Goal: Information Seeking & Learning: Check status

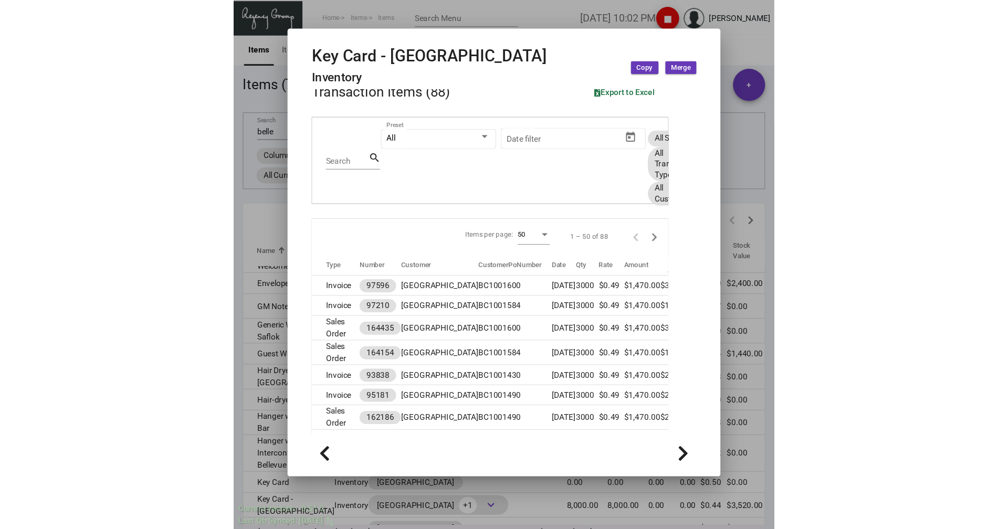
scroll to position [514, 0]
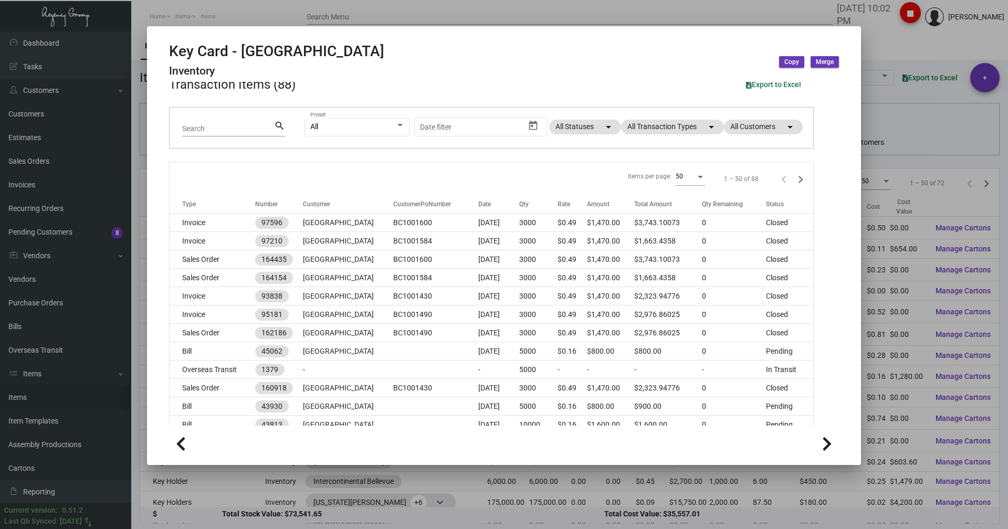
click at [241, 17] on div at bounding box center [504, 264] width 1008 height 529
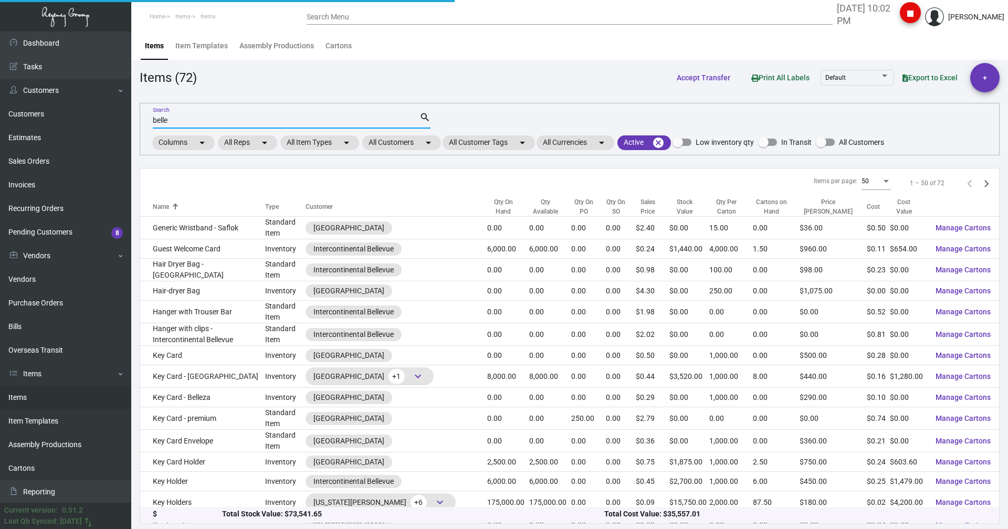
click at [179, 123] on input "belle" at bounding box center [286, 121] width 267 height 8
click at [178, 123] on input "belle" at bounding box center [286, 121] width 267 height 8
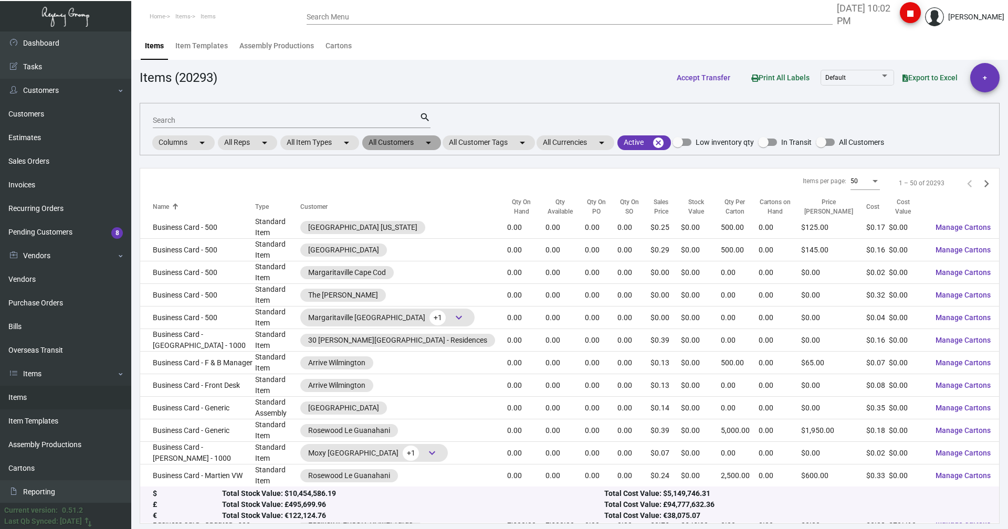
click at [406, 143] on mat-chip "All Customers arrow_drop_down" at bounding box center [401, 142] width 79 height 15
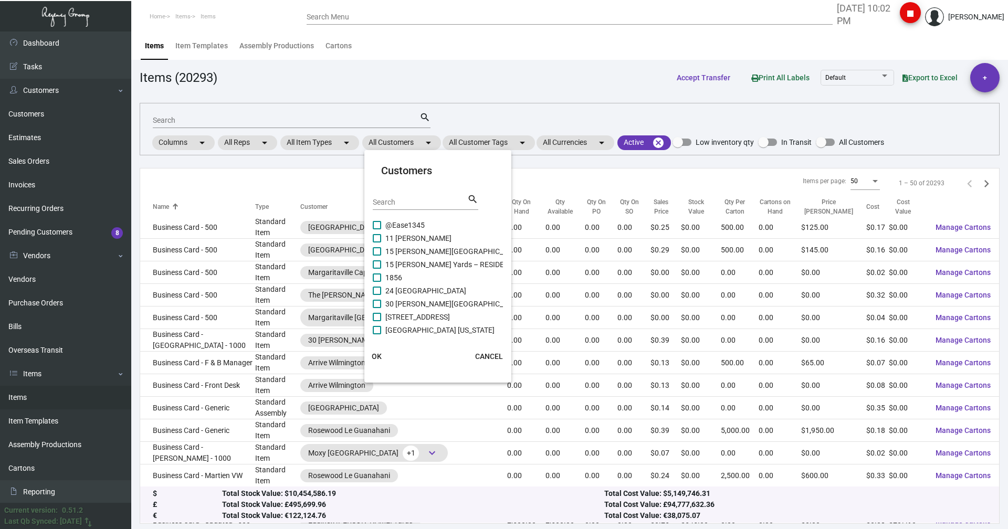
click at [403, 201] on input "Search" at bounding box center [420, 203] width 95 height 8
type input "montage"
click at [381, 274] on label "Montage International" at bounding box center [416, 275] width 86 height 13
click at [377, 279] on input "Montage International" at bounding box center [377, 279] width 1 height 1
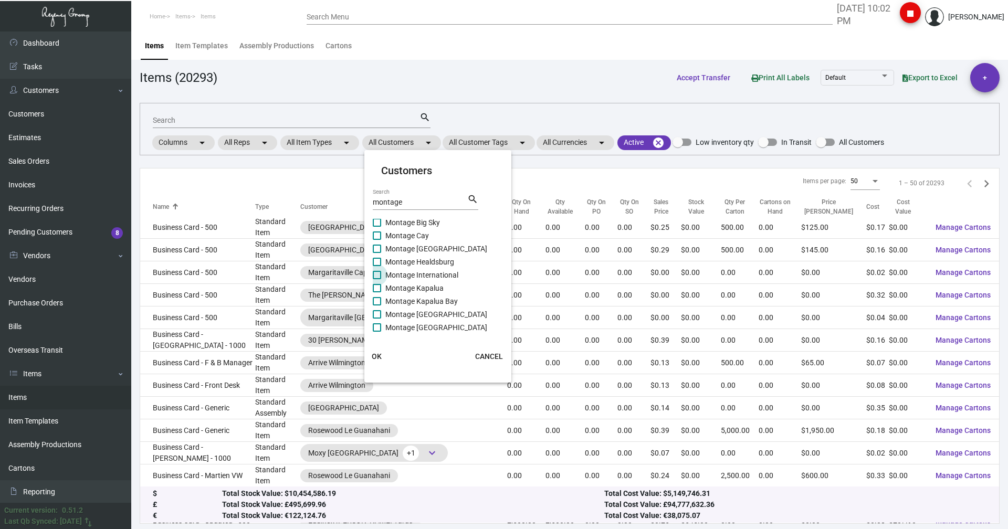
checkbox input "true"
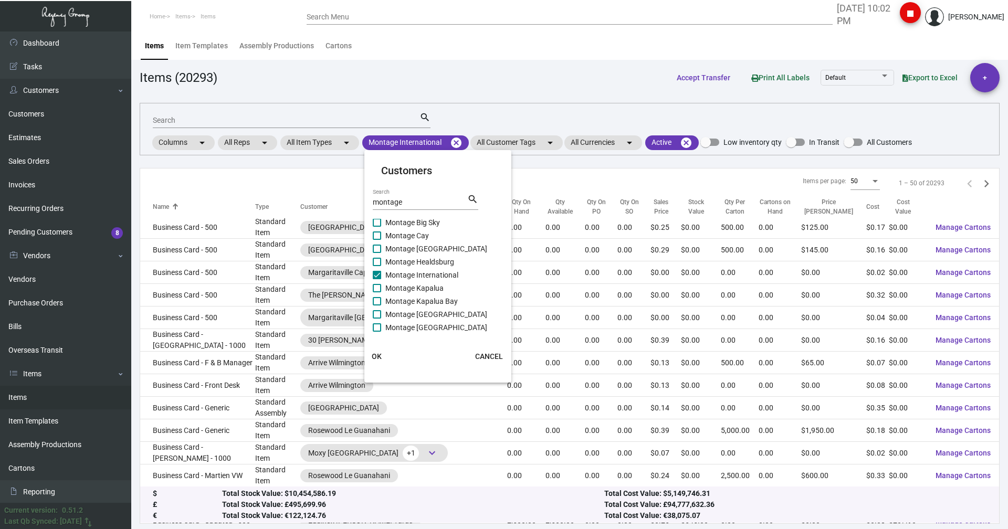
click at [375, 357] on span "OK" at bounding box center [377, 356] width 10 height 8
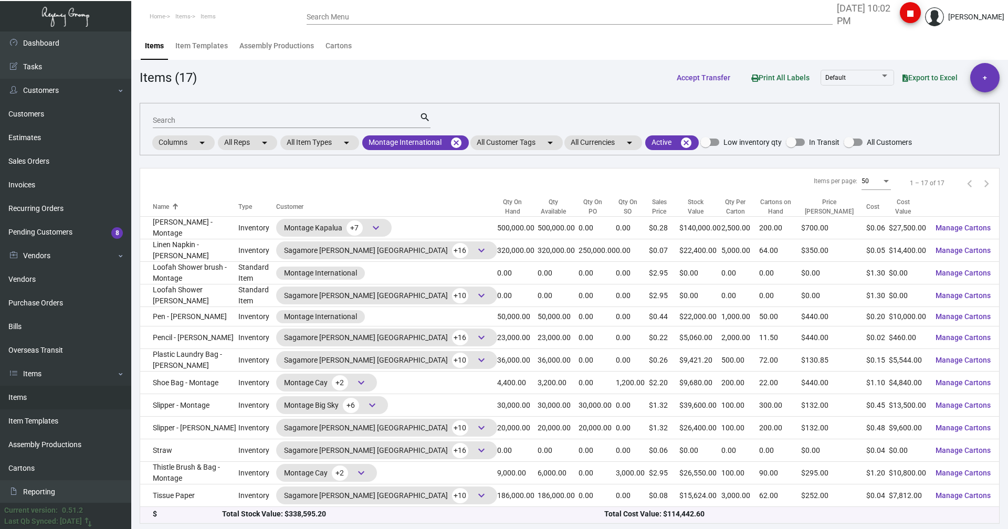
click at [191, 121] on input "Search" at bounding box center [286, 121] width 267 height 8
type input "tissu"
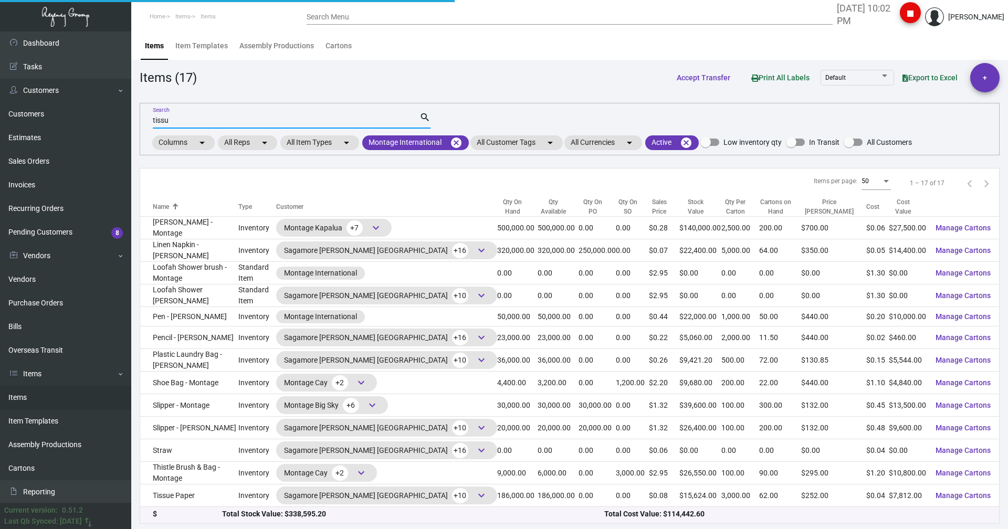
scroll to position [0, 0]
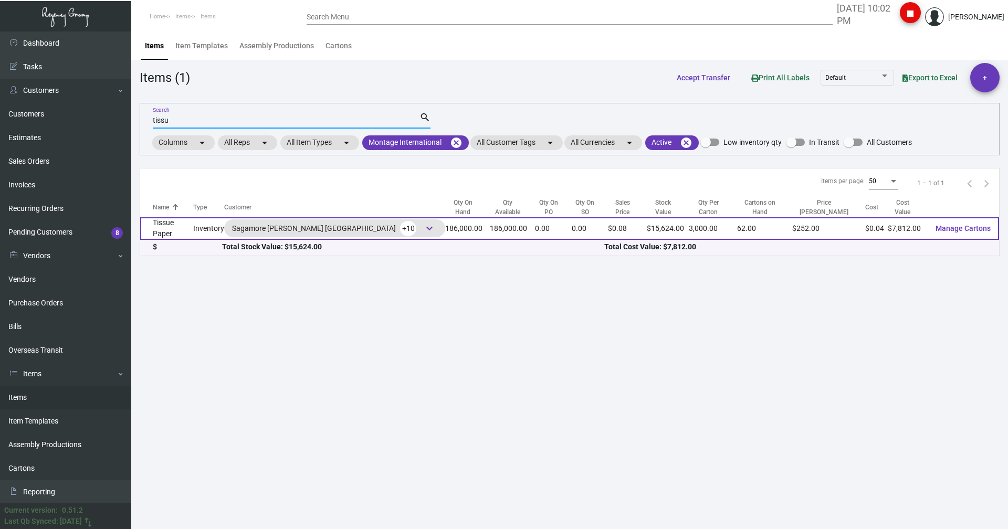
click at [193, 228] on td "Tissue Paper" at bounding box center [166, 228] width 53 height 23
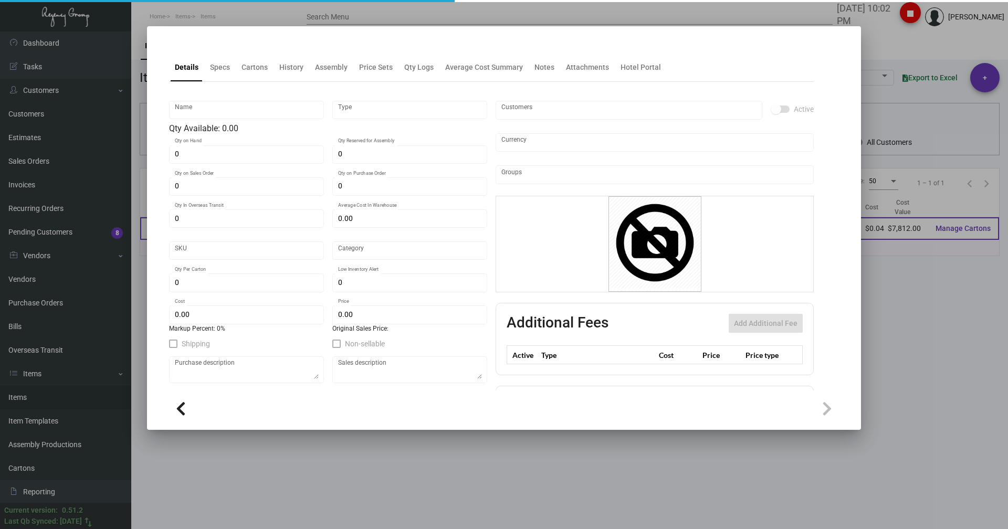
type input "Tissue Paper"
type input "Inventory"
type input "186,000"
type input "$ 0.045"
type input "Overseas"
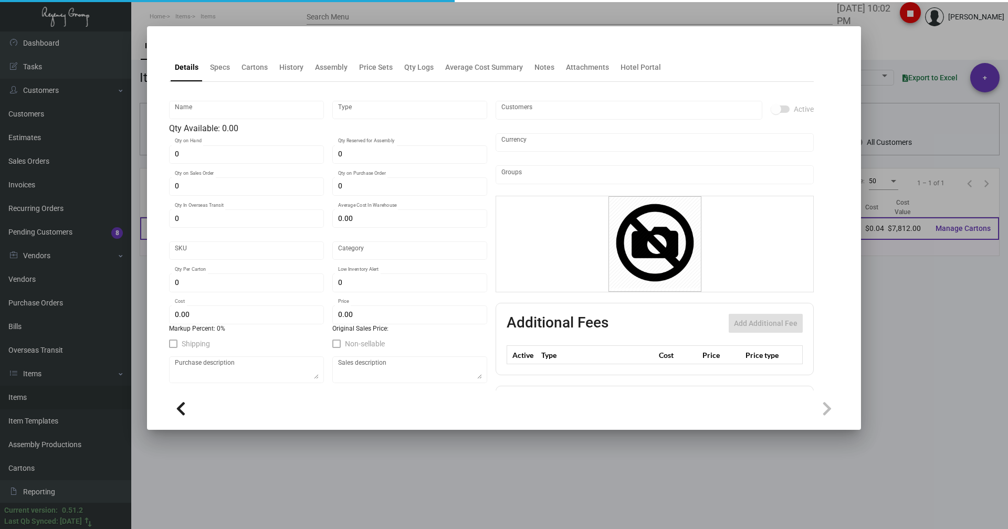
type input "3,000"
type input "$ 0.042"
type input "$ 0.084"
checkbox input "true"
type input "United States Dollar $"
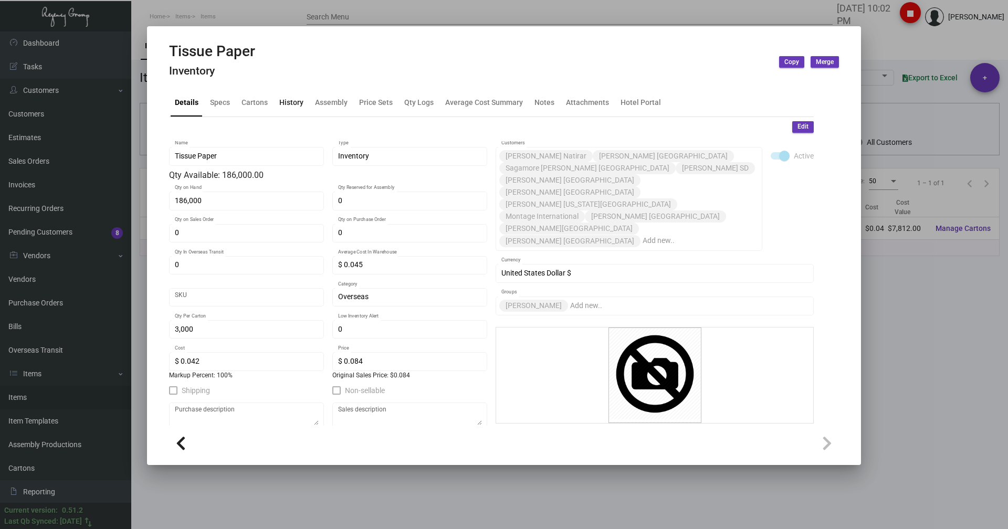
click at [291, 107] on div "History" at bounding box center [291, 102] width 24 height 11
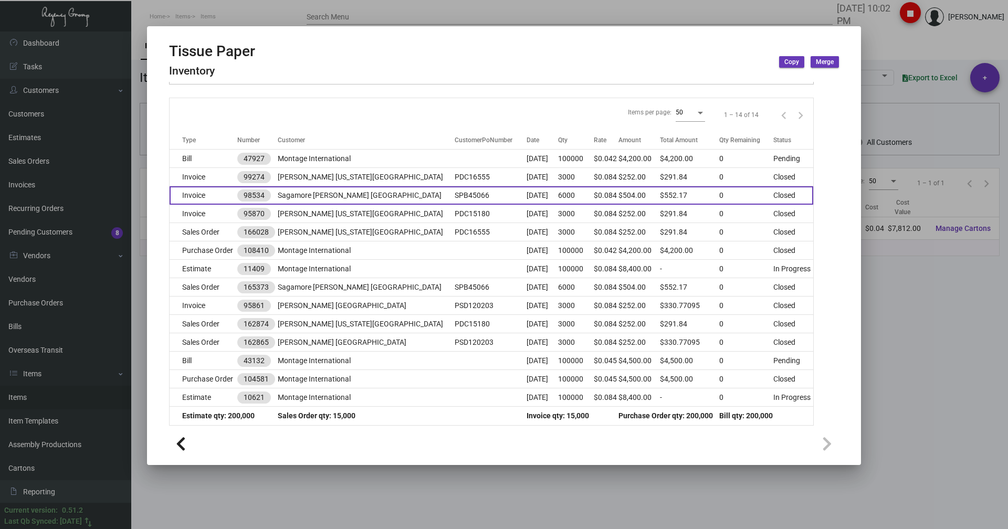
scroll to position [123, 0]
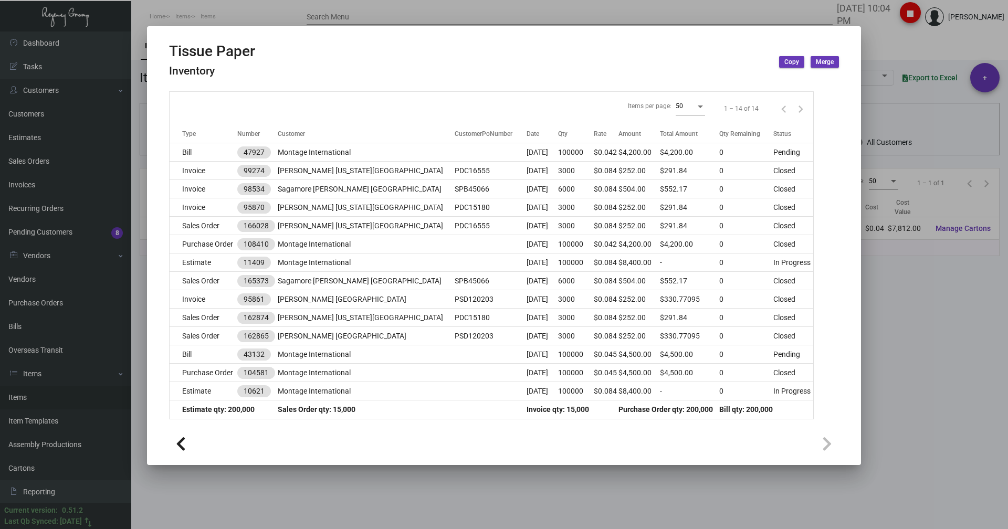
click at [219, 17] on div at bounding box center [504, 264] width 1008 height 529
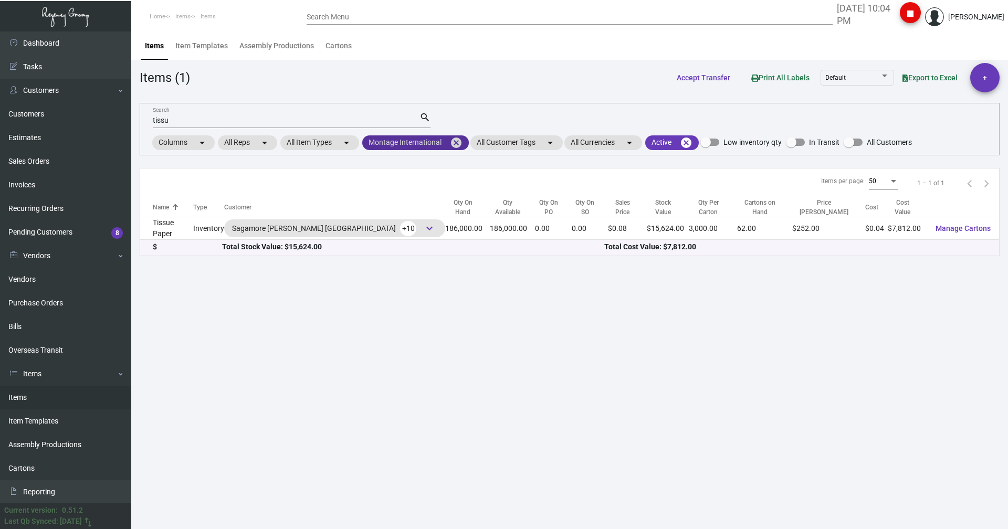
click at [401, 143] on mat-chip "Montage International cancel" at bounding box center [415, 142] width 107 height 15
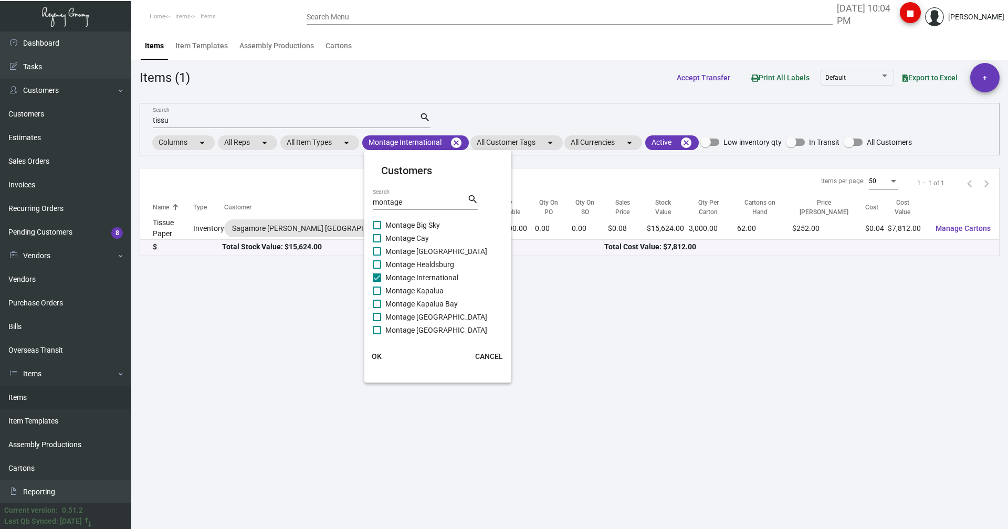
click at [190, 224] on div at bounding box center [504, 264] width 1008 height 529
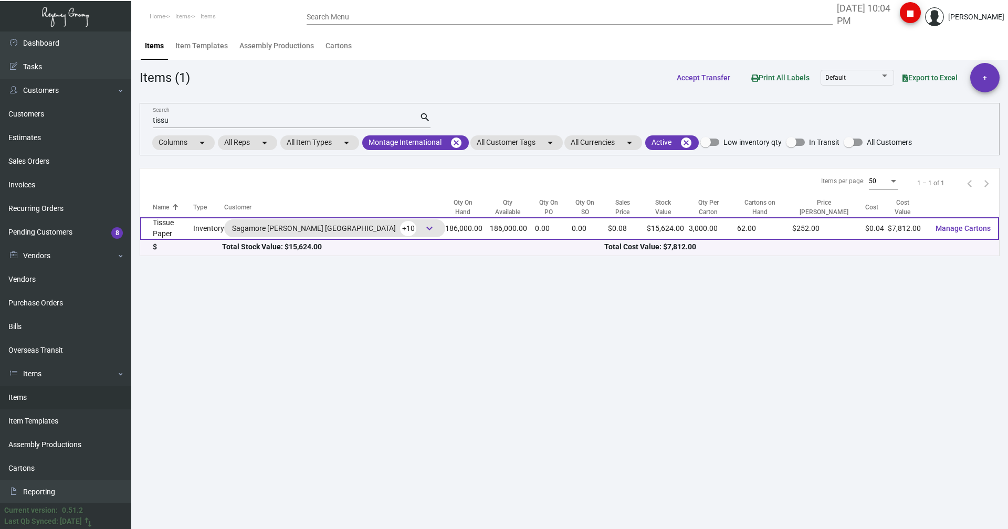
click at [168, 224] on td "Tissue Paper" at bounding box center [166, 228] width 53 height 23
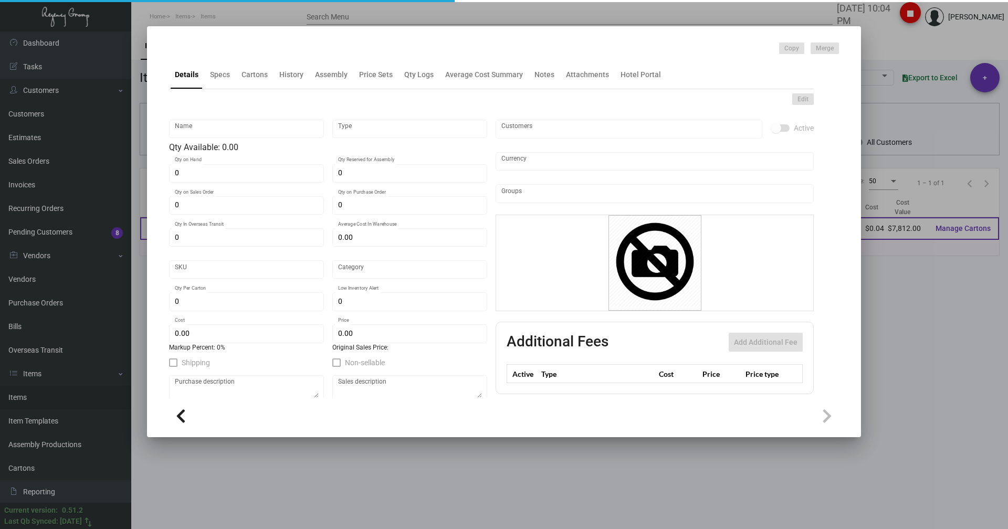
type input "Tissue Paper"
type input "Inventory"
type input "186,000"
type input "$ 0.045"
type input "Overseas"
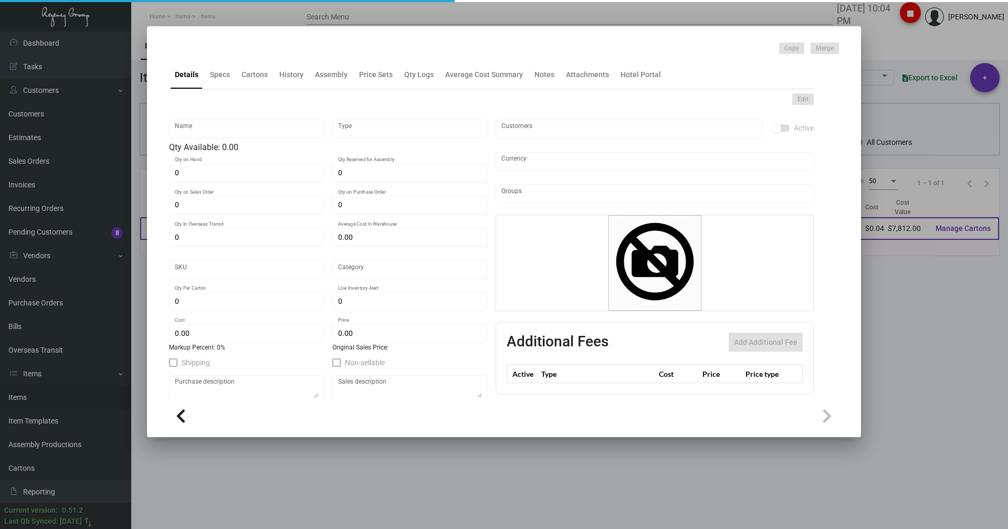
type input "3,000"
type input "$ 0.042"
type input "$ 0.084"
checkbox input "true"
type input "United States Dollar $"
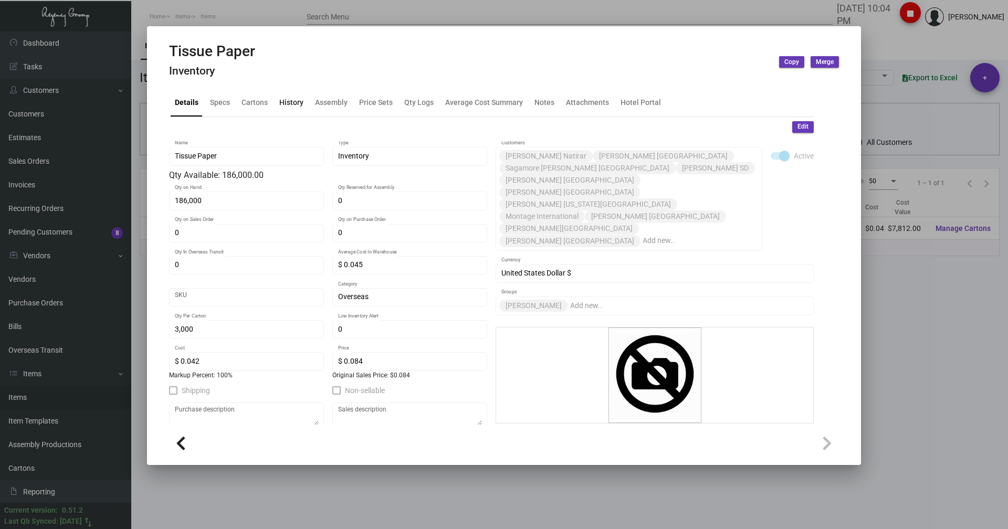
click at [283, 101] on div "History" at bounding box center [291, 102] width 24 height 11
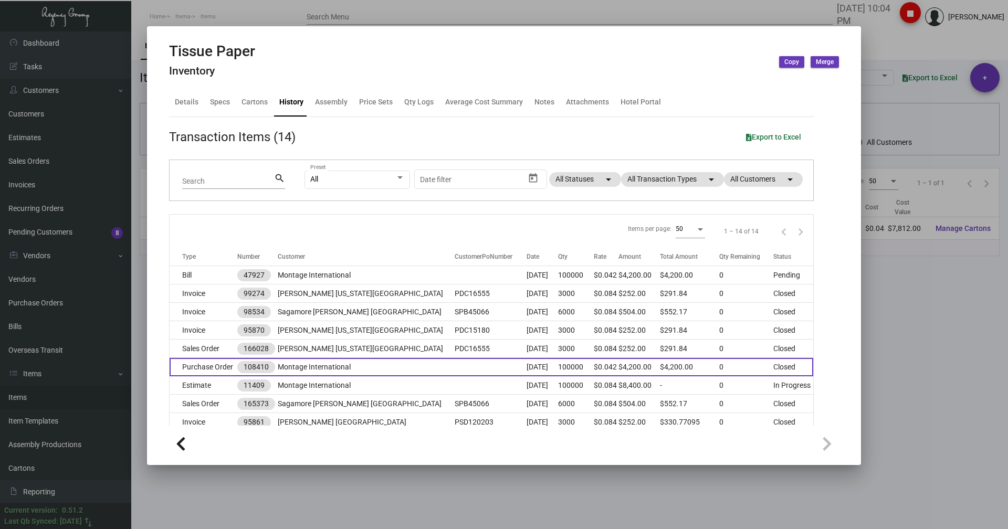
click at [212, 363] on td "Purchase Order" at bounding box center [204, 367] width 68 height 18
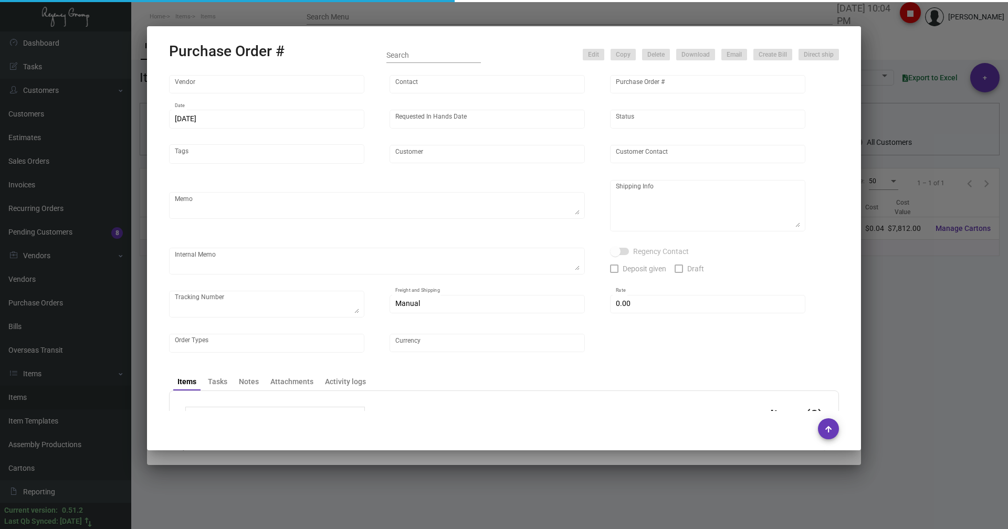
type input "L and L Promos"
type input "[PERSON_NAME]"
type input "108410"
type input "[DATE]"
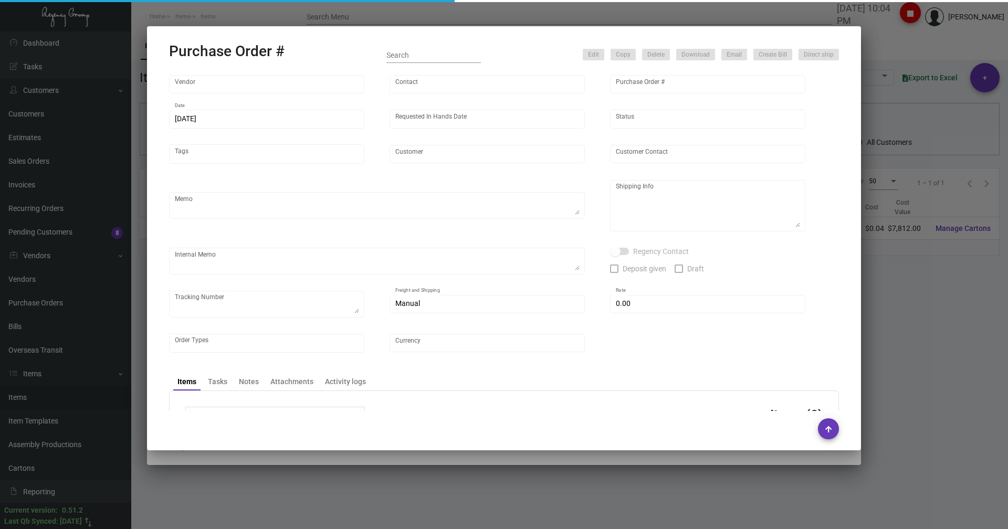
type input "Montage International"
type textarea "Reference quote dated [DATE]. Please send proof for approval to [EMAIL_ADDRESS]…"
type textarea "Regency Group NJ - [PERSON_NAME] [STREET_ADDRESS]"
type textarea "[DATE] - Art approved vendors proof. Production time: 20 days / Shipping time: …"
checkbox input "true"
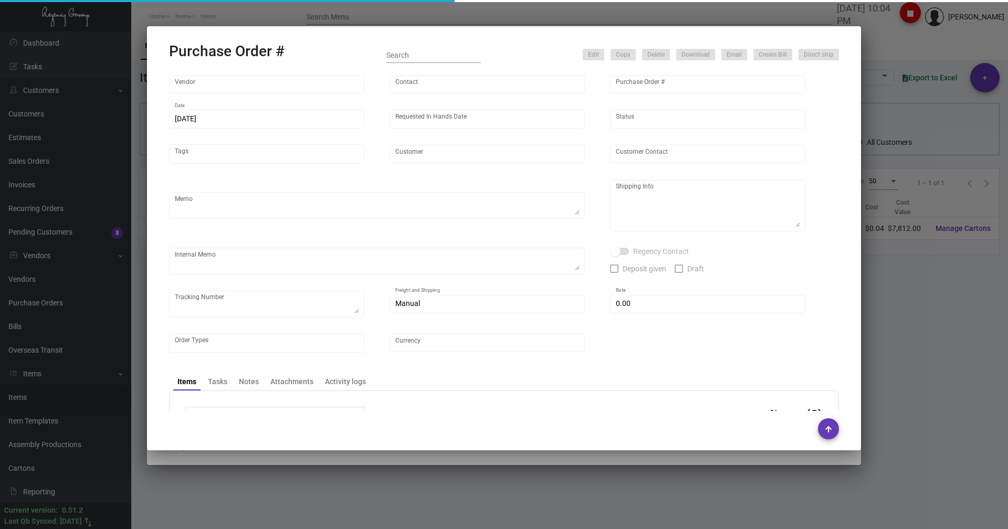
type input "$ 0.00"
type input "United States Dollar $"
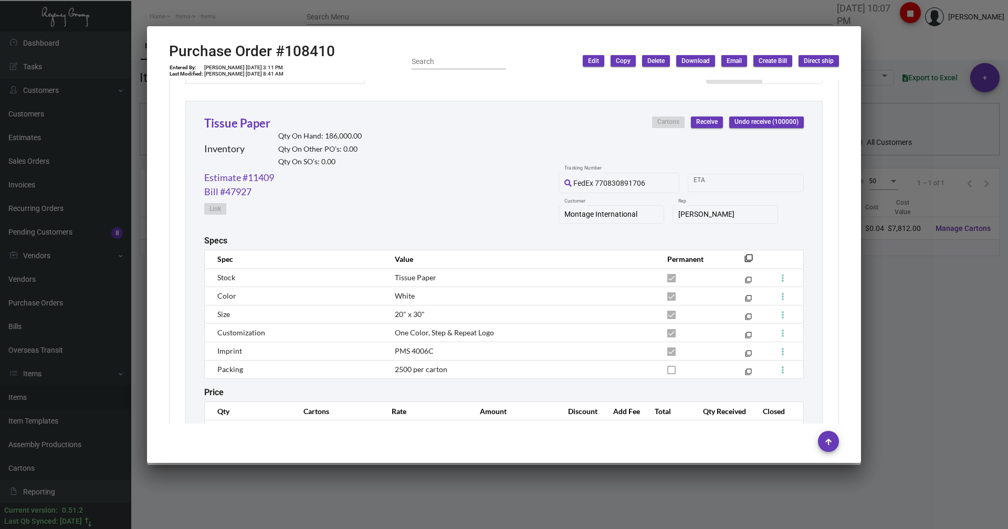
scroll to position [521, 0]
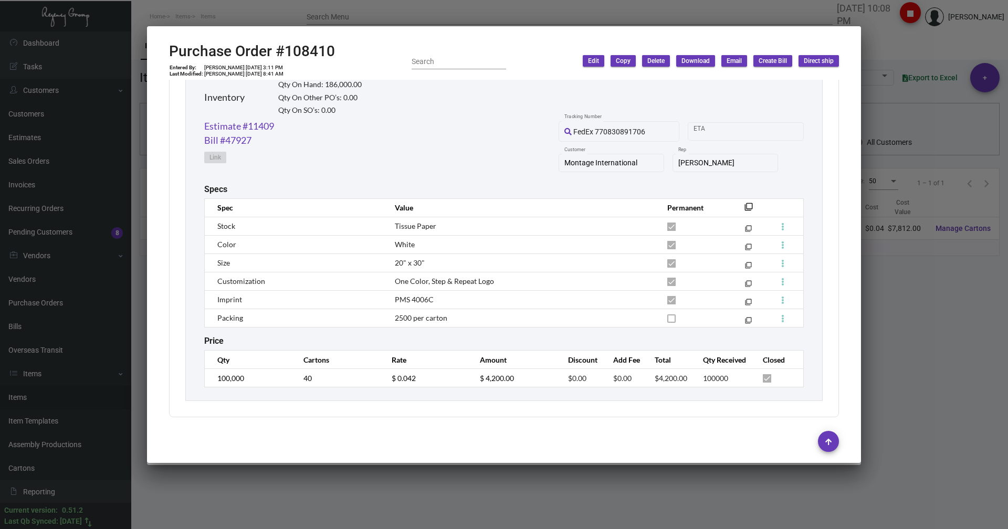
click at [206, 17] on div at bounding box center [504, 264] width 1008 height 529
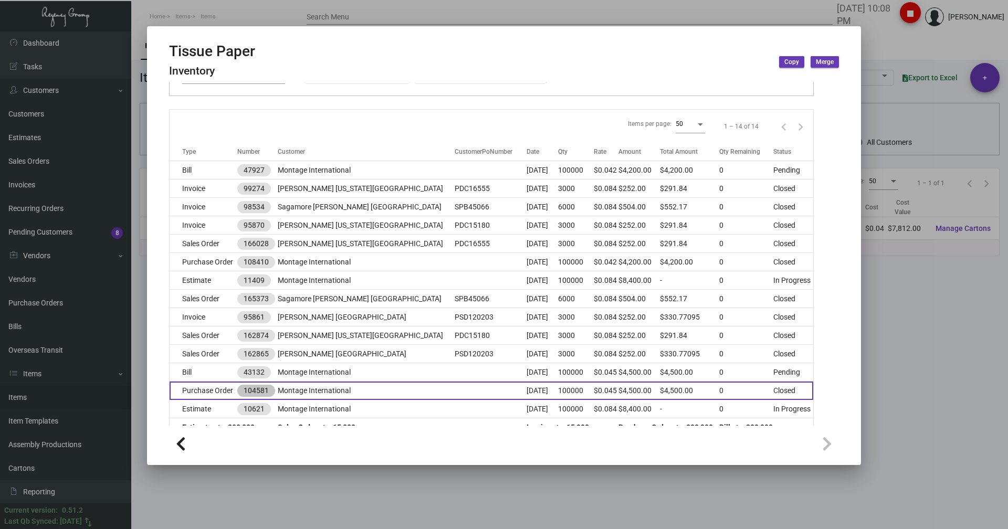
scroll to position [123, 0]
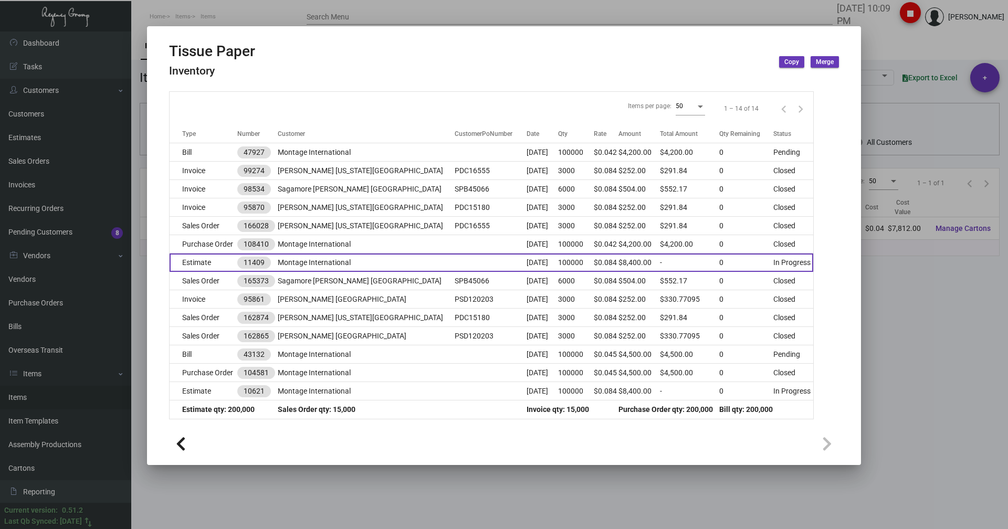
click at [207, 264] on td "Estimate" at bounding box center [204, 263] width 68 height 18
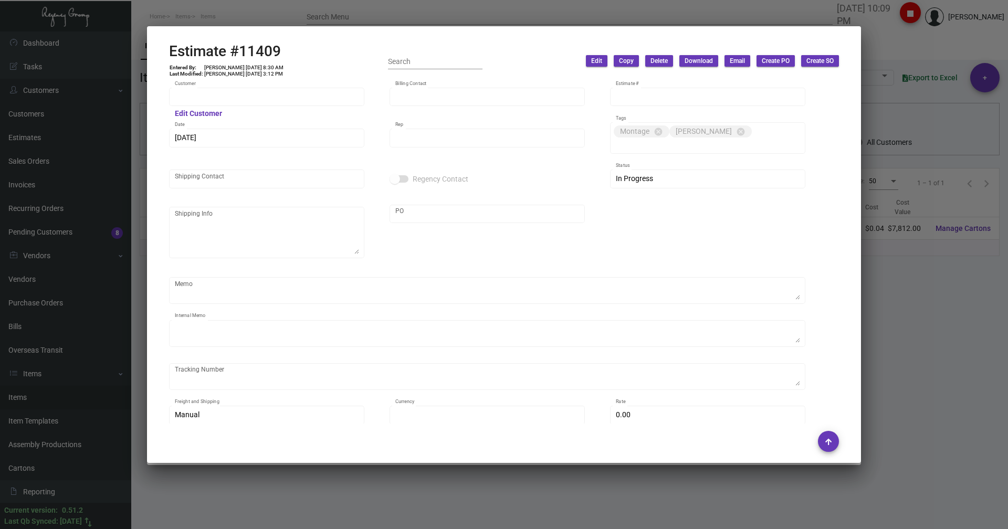
type input "Montage International"
type input "Accounts Payable"
type input "11409"
type input "[DATE]"
type input "[PERSON_NAME]"
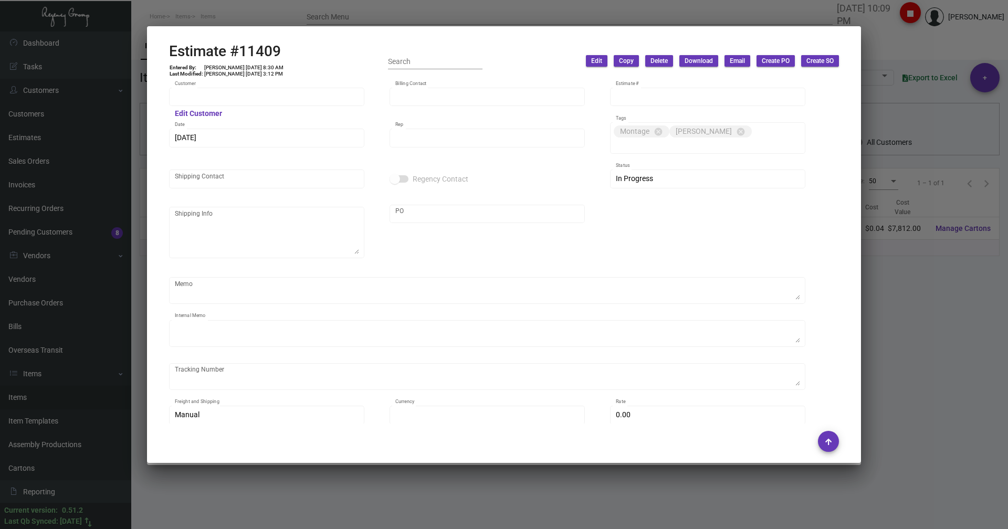
type textarea "Please Note: [PERSON_NAME]'s agreement with Montage, they're not required to pu…"
type input "United States Dollar $"
type input "$ 0.00"
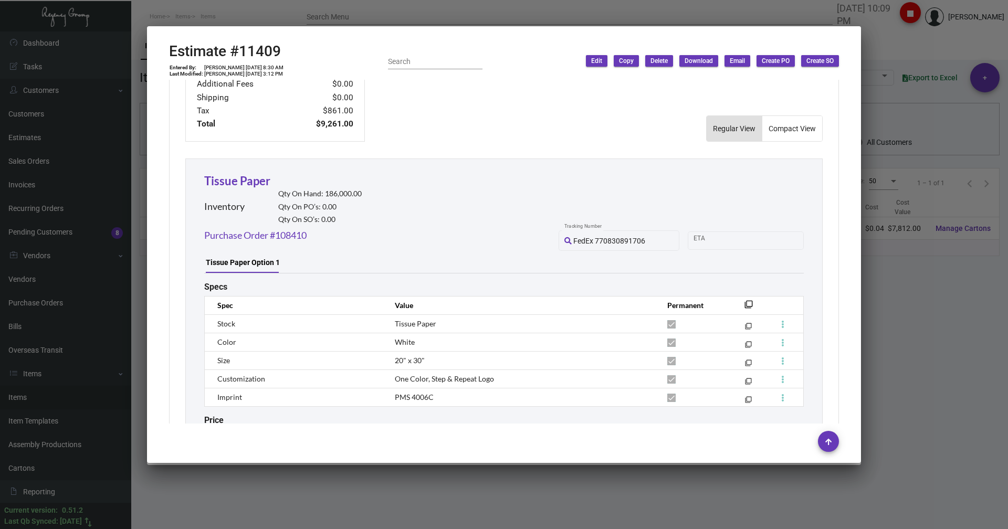
scroll to position [407, 0]
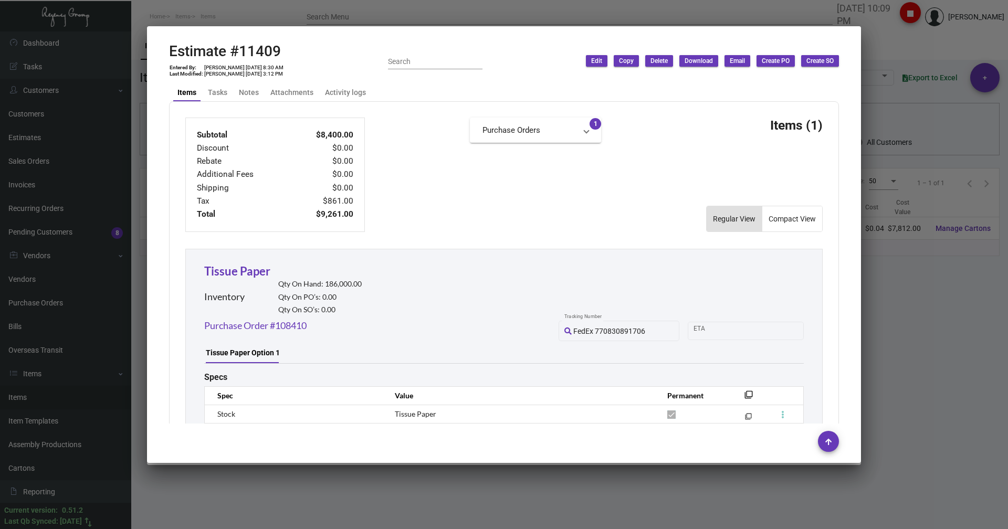
click at [246, 13] on div at bounding box center [504, 264] width 1008 height 529
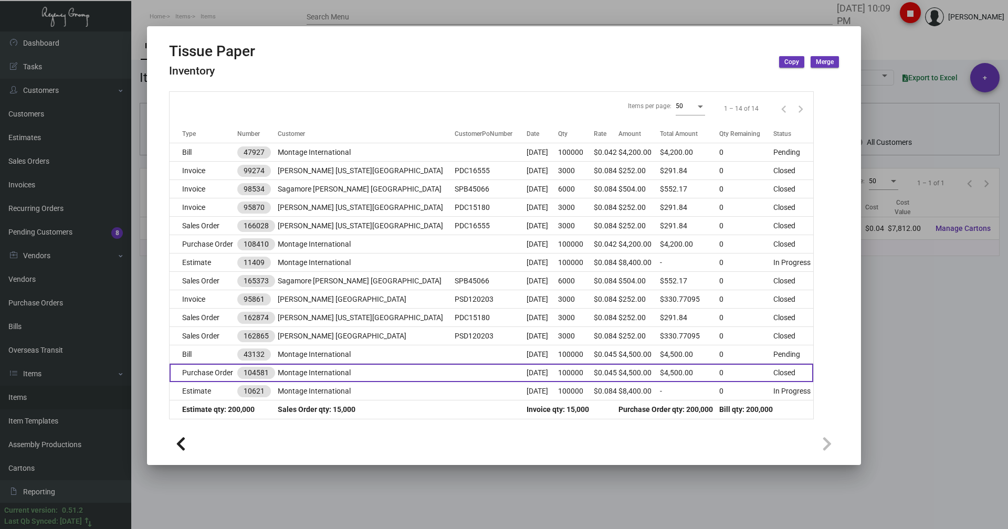
click at [206, 372] on td "Purchase Order" at bounding box center [204, 373] width 68 height 18
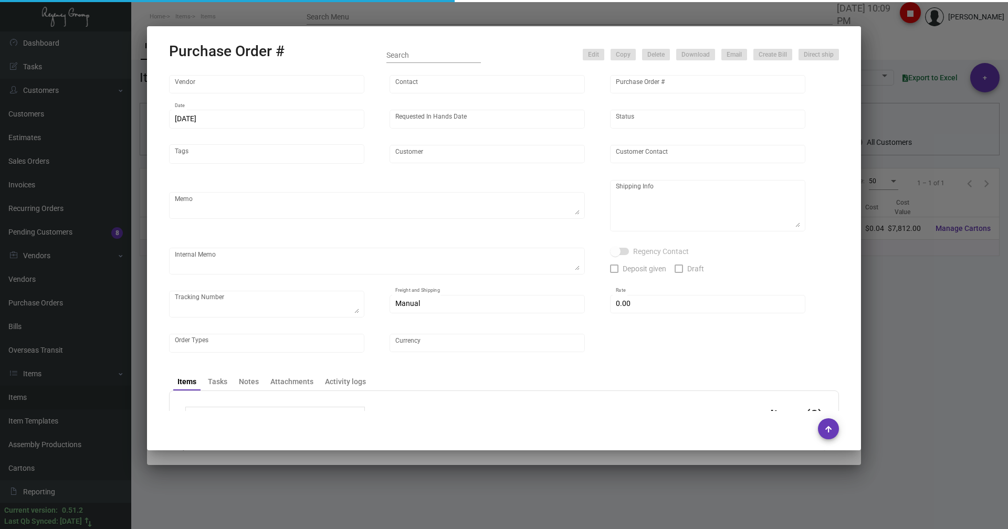
type input "L and L Promos"
type input "[PERSON_NAME]"
type input "104581"
type input "[DATE]"
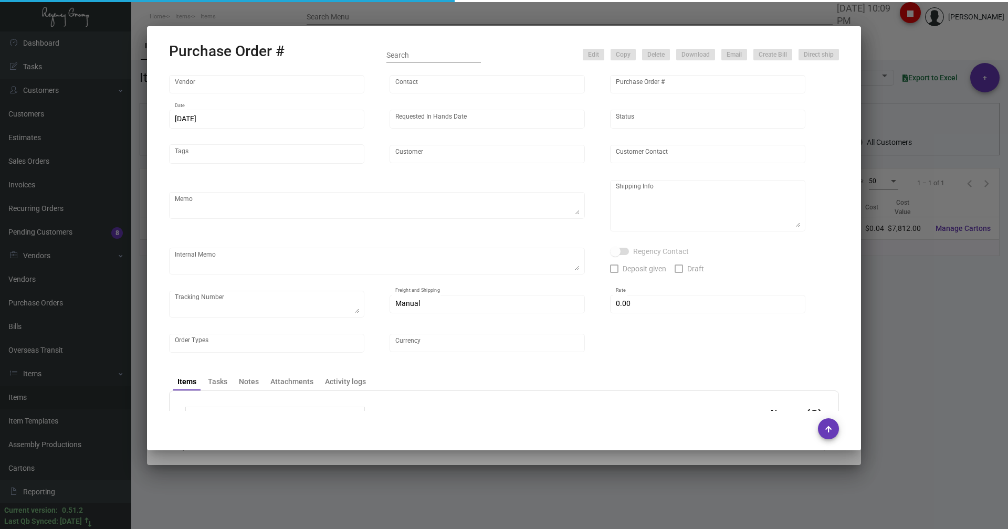
type input "Montage International"
type textarea "Via BOAT."
type textarea "Regency Group NJ - [PERSON_NAME] [STREET_ADDRESS]"
type textarea "RECEIVED: 33 boxes of 3000, 1 box of 2000"
checkbox input "true"
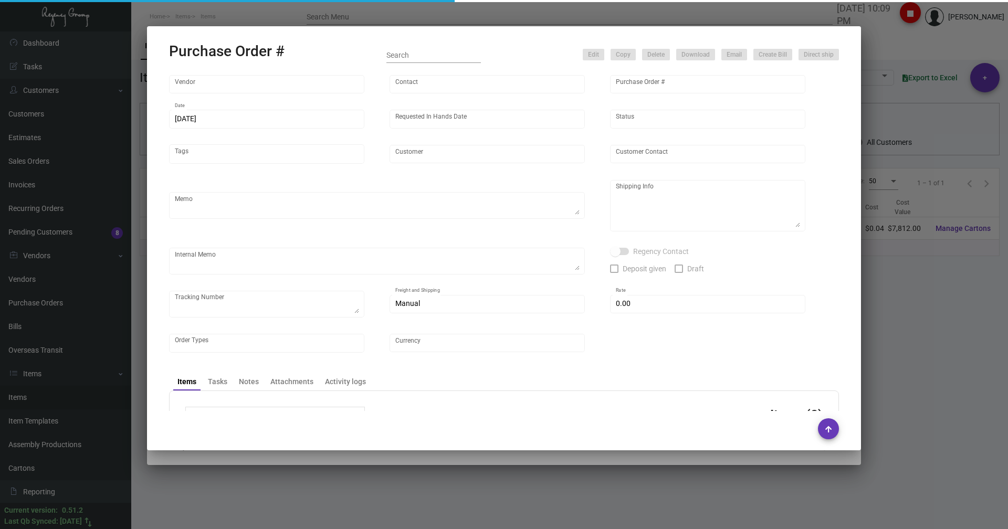
type input "$ 0.00"
type input "United States Dollar $"
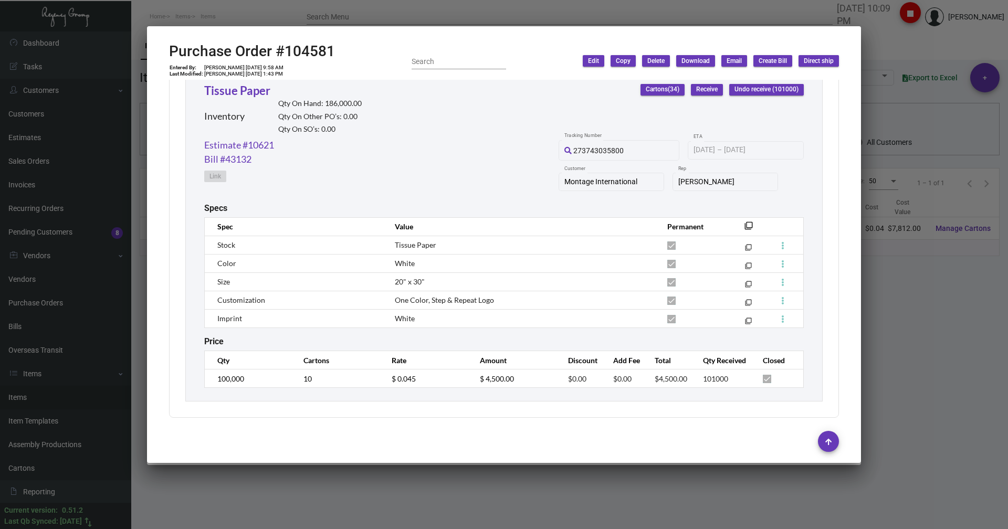
scroll to position [503, 0]
click at [236, 11] on div at bounding box center [504, 264] width 1008 height 529
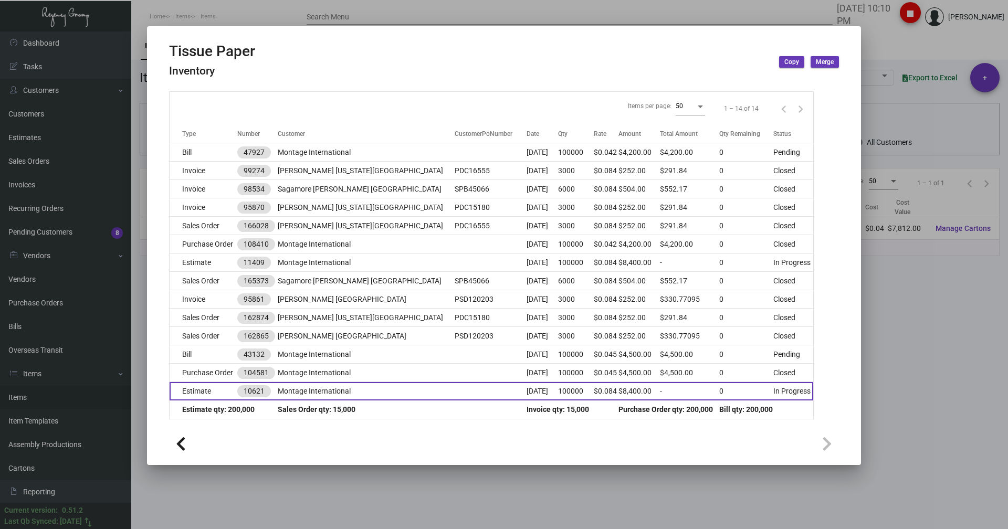
click at [193, 390] on td "Estimate" at bounding box center [204, 391] width 68 height 18
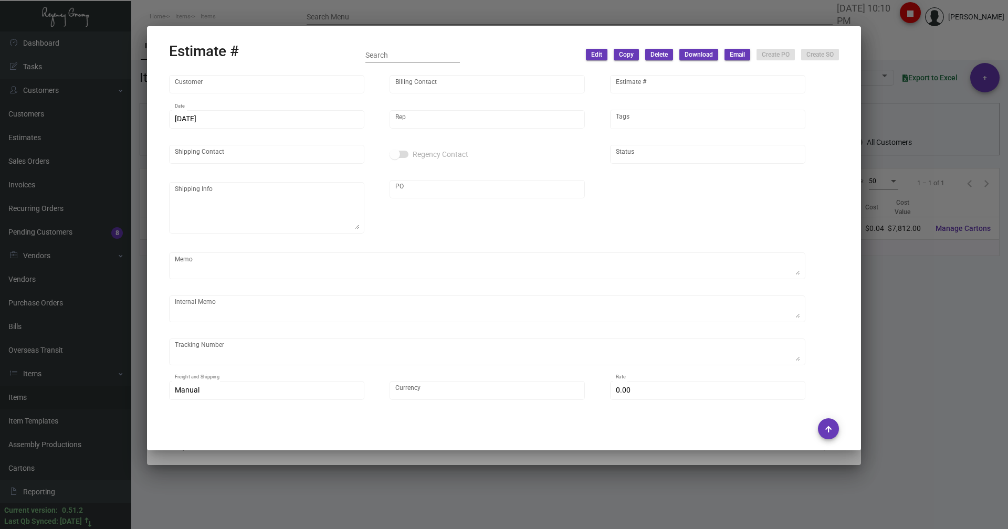
type input "Montage International"
type input "Accounts Payable"
type input "10621"
type input "[DATE]"
type input "[PERSON_NAME]"
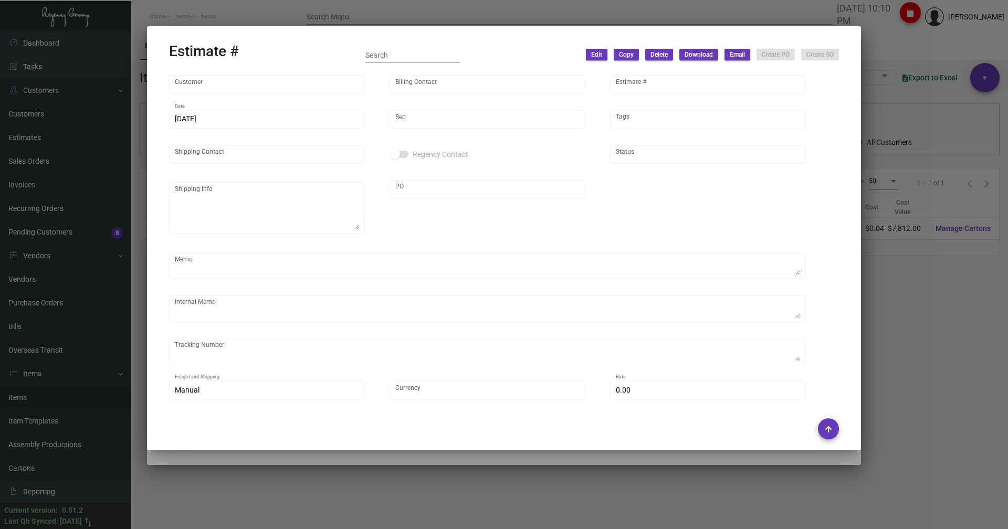
checkbox input "true"
type textarea "Via BOAT."
type input "United States Dollar $"
type input "$ 0.00"
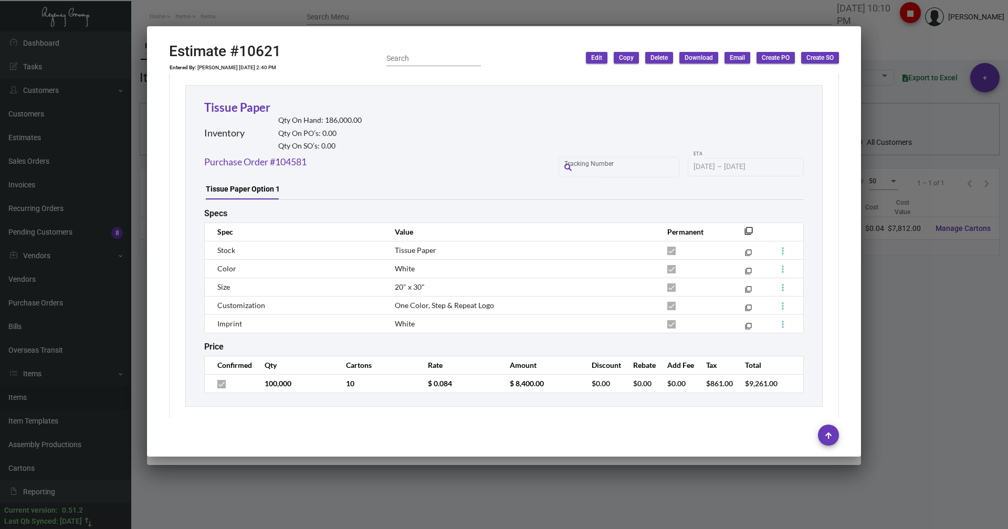
scroll to position [407, 0]
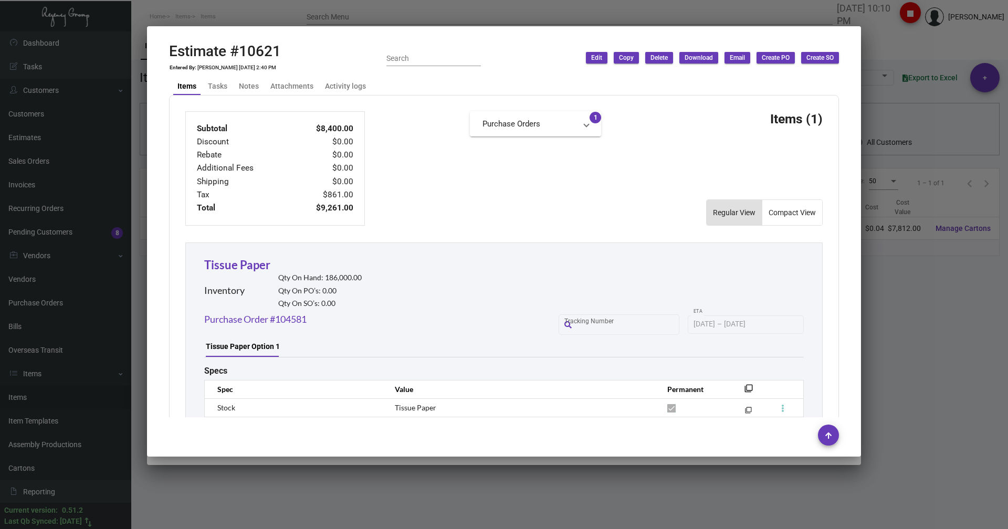
click at [200, 13] on div at bounding box center [504, 264] width 1008 height 529
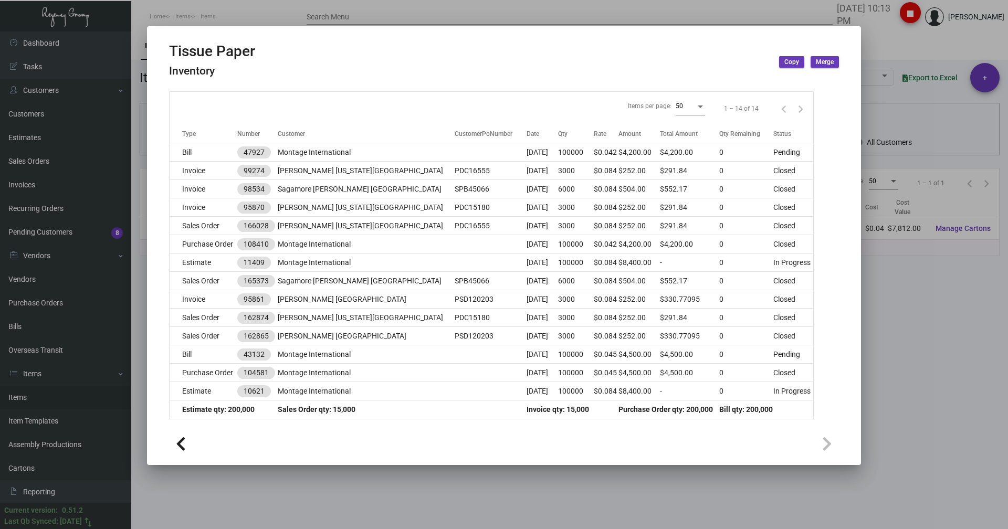
click at [495, 12] on div at bounding box center [504, 264] width 1008 height 529
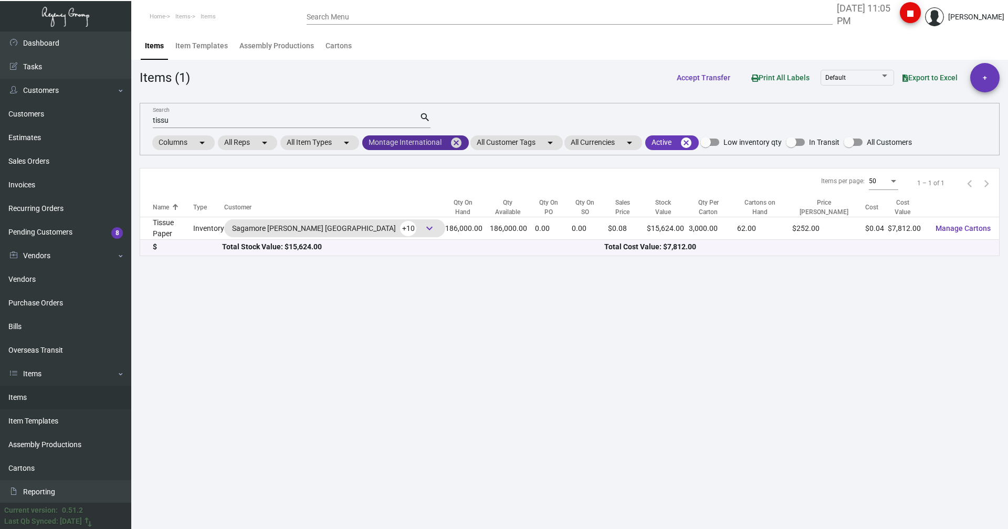
click at [460, 141] on mat-icon "cancel" at bounding box center [456, 143] width 13 height 13
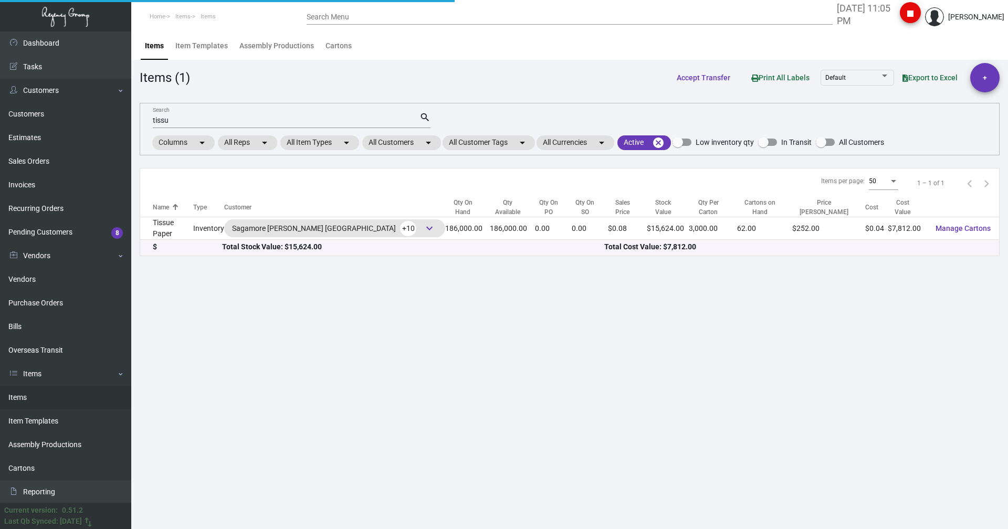
click at [193, 113] on div "tissu Search" at bounding box center [286, 120] width 267 height 16
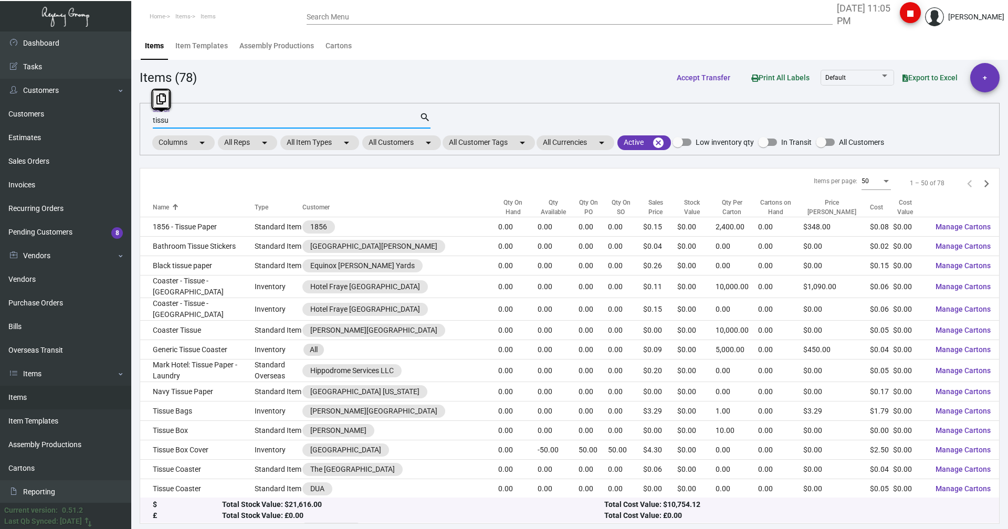
drag, startPoint x: 193, startPoint y: 120, endPoint x: 135, endPoint y: 125, distance: 58.0
click at [135, 125] on main "Items Item Templates Assembly Productions Cartons Items (78) Accept Transfer Pr…" at bounding box center [569, 281] width 877 height 498
type input "[PERSON_NAME] slipper"
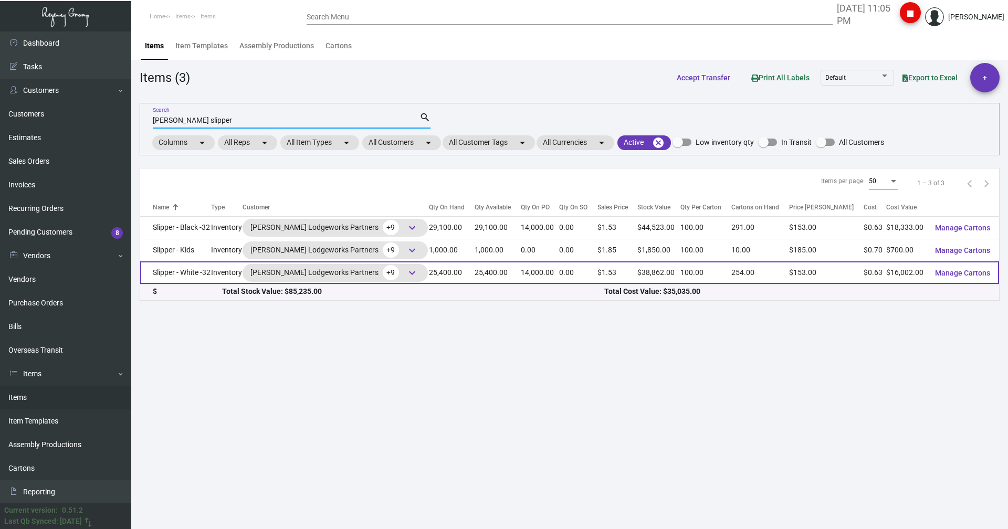
click at [164, 275] on td "Slipper - White -32" at bounding box center [175, 273] width 71 height 23
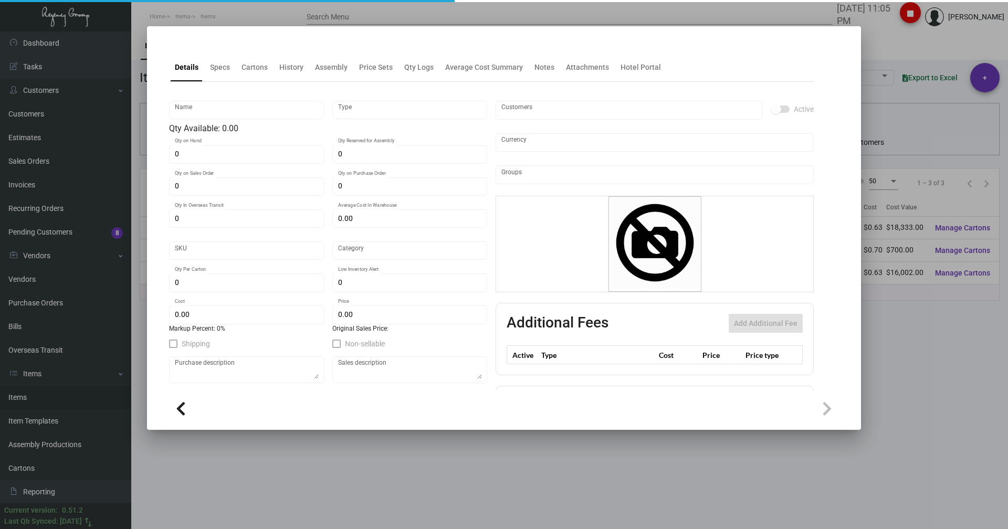
type input "Slipper - White -32"
type input "Inventory"
type input "25,400"
type input "14,000"
type input "$ 0.63664"
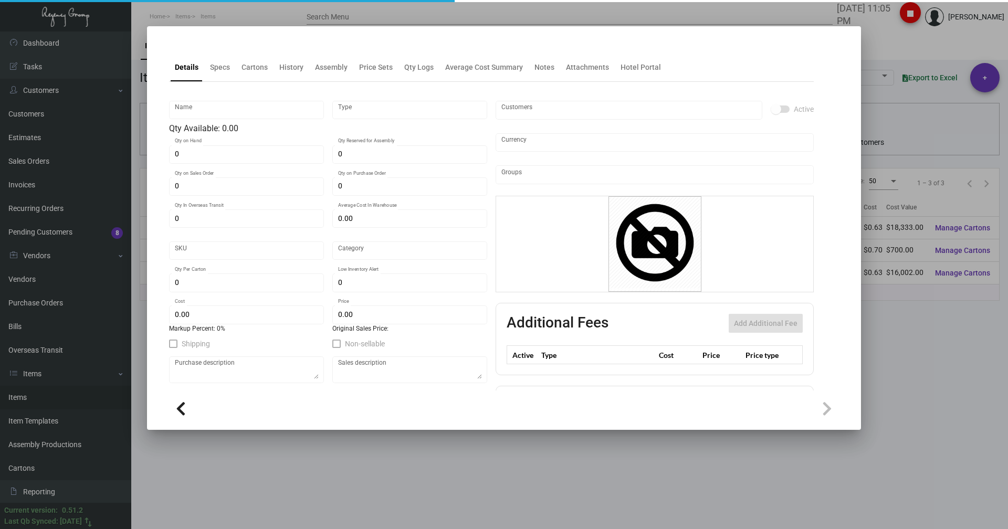
type input "Overseas"
type input "100"
type input "$ 0.63"
type input "$ 1.53"
type textarea "HR Slipper: Size #10 slipper, 1 size to fit all, black color cushion material ,…"
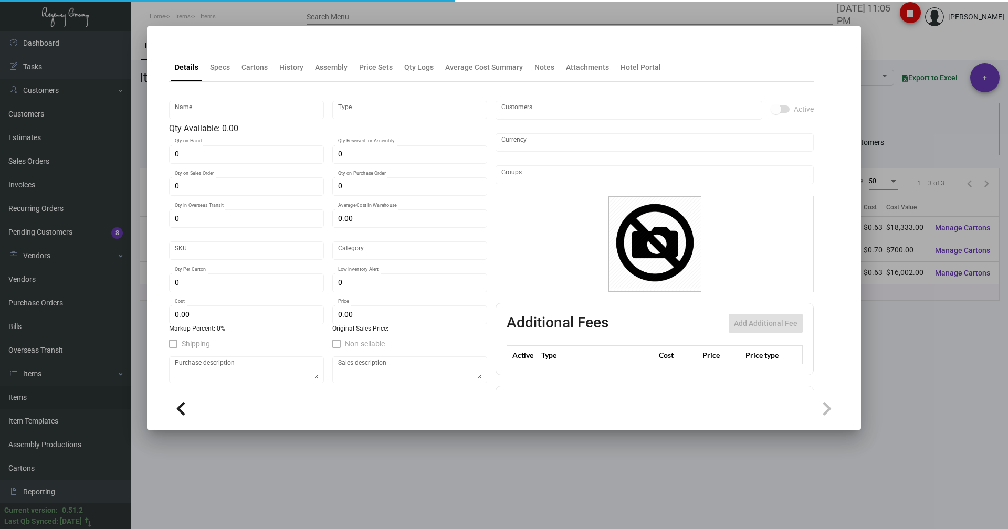
type textarea "HR Slipper: Size #10 slipper, 1 size to fit all, black color cushion material ,…"
checkbox input "true"
type input "United States Dollar $"
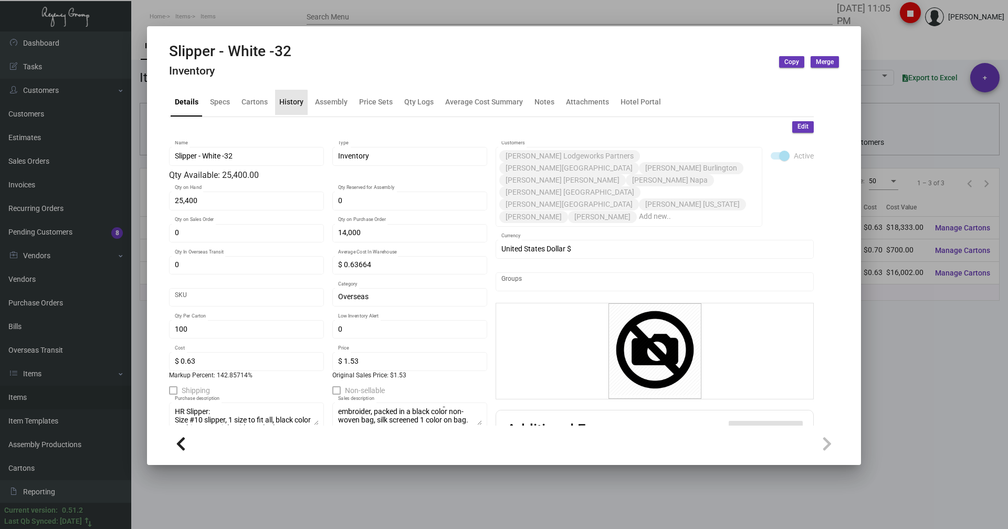
click at [289, 105] on div "History" at bounding box center [291, 102] width 24 height 11
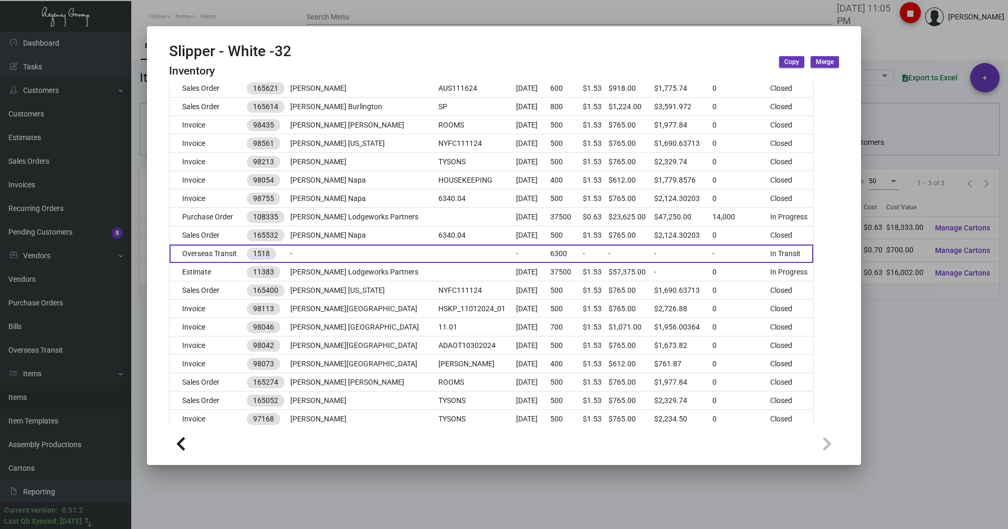
scroll to position [473, 0]
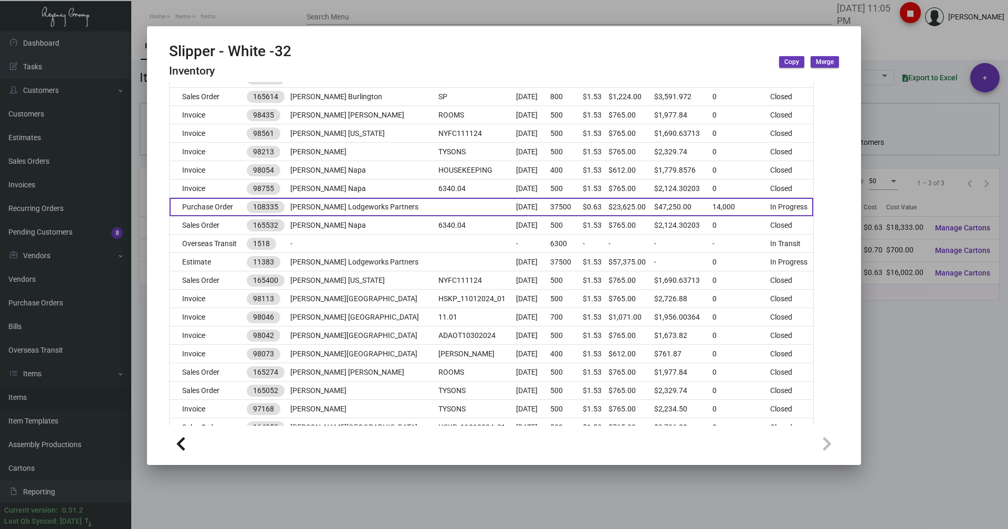
click at [213, 208] on td "Purchase Order" at bounding box center [208, 207] width 77 height 18
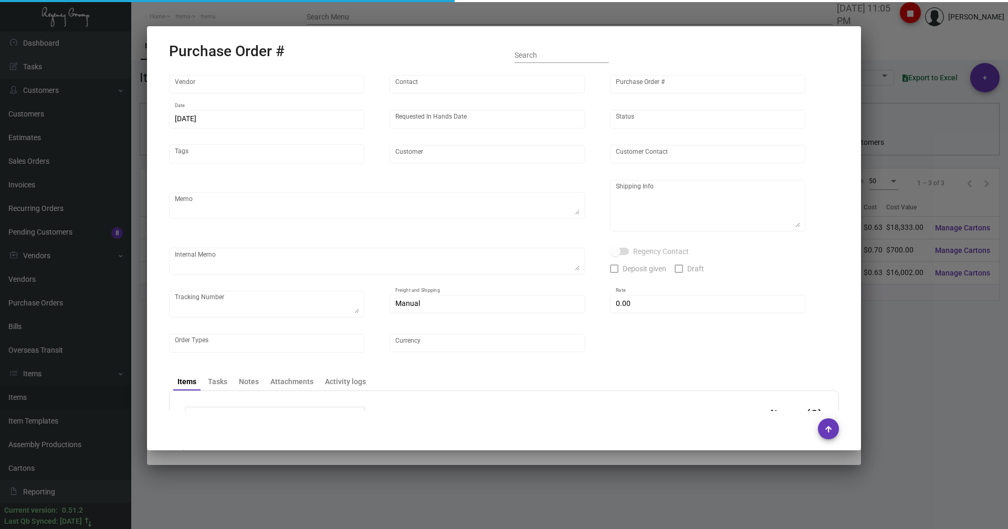
type input "Hangzhou [PERSON_NAME] Leisure Product Co. LTD"
type input "[PERSON_NAME]"
type input "108335"
type input "[DATE]"
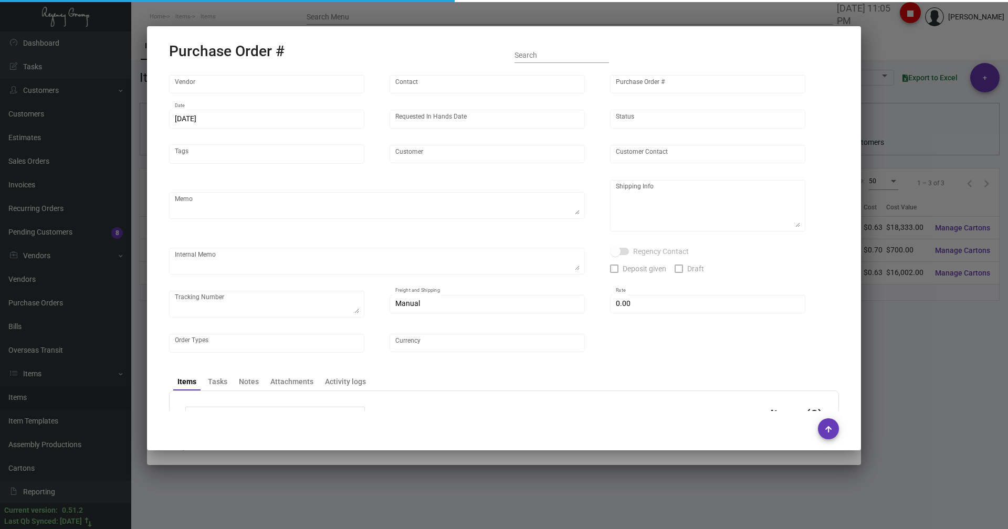
type input "[PERSON_NAME] Lodgeworks Partners"
type textarea "10K per color for the first batch, rest pending shipping instruction"
type textarea "Regency Group NJ - [PERSON_NAME] [STREET_ADDRESS]"
checkbox input "true"
type input "$ 0.00"
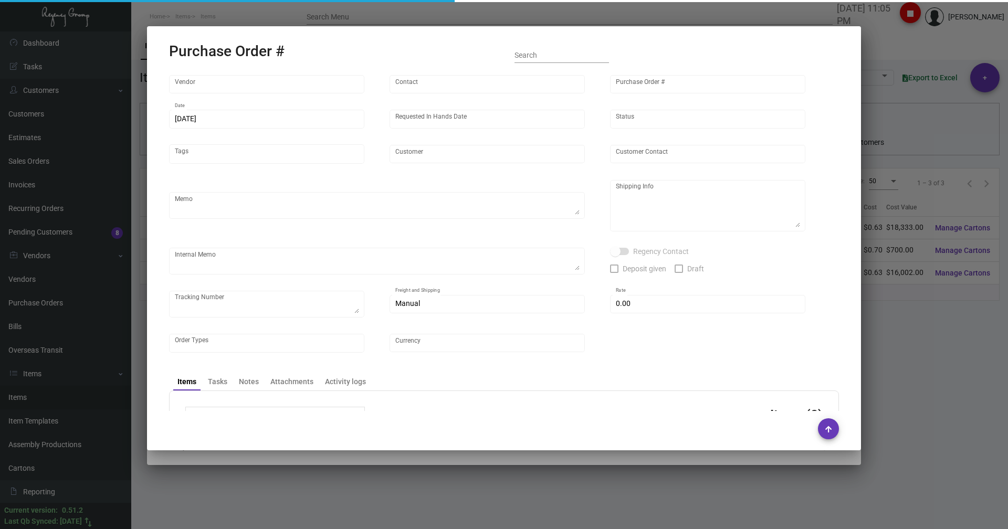
type input "United States Dollar $"
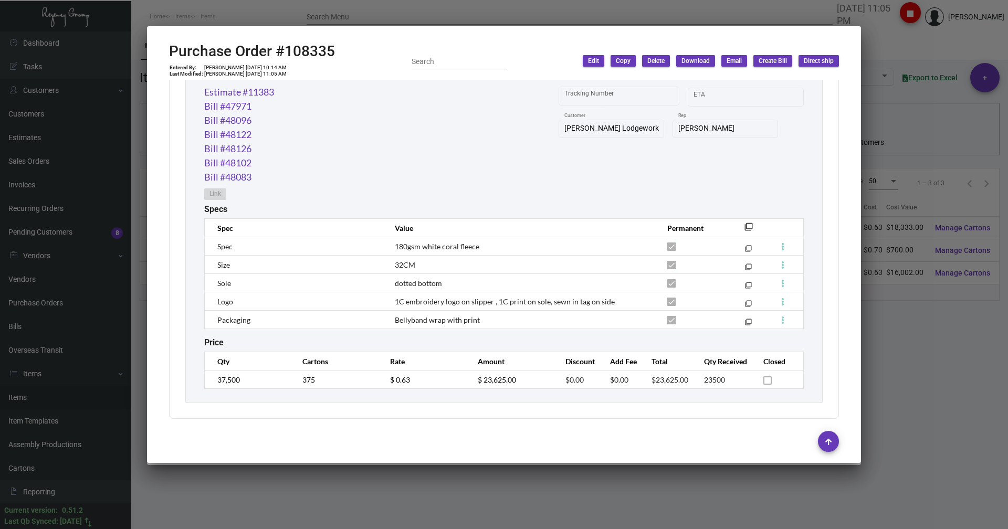
scroll to position [982, 0]
